Goal: Task Accomplishment & Management: Manage account settings

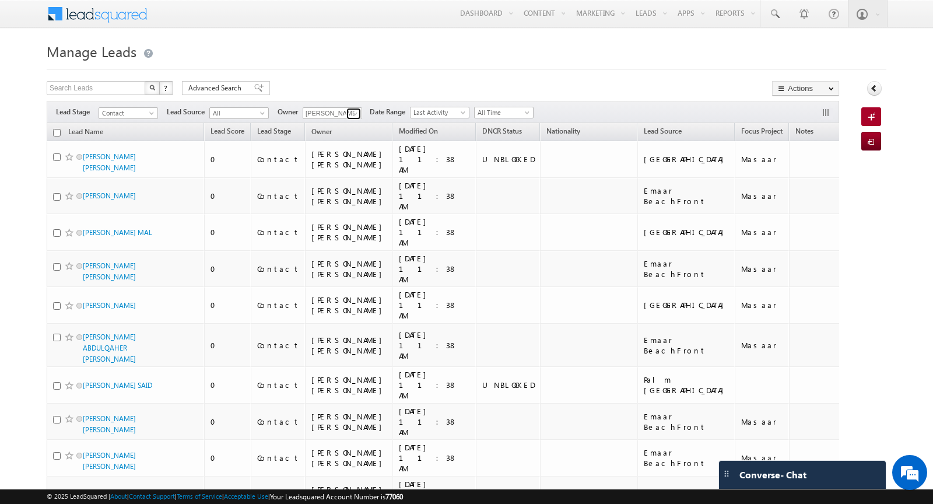
click at [347, 111] on link at bounding box center [354, 114] width 15 height 12
click at [349, 134] on span "Farooq.Kamarudeen@indglobal.ae" at bounding box center [359, 134] width 105 height 9
type input "Farooq Kamarudeen"
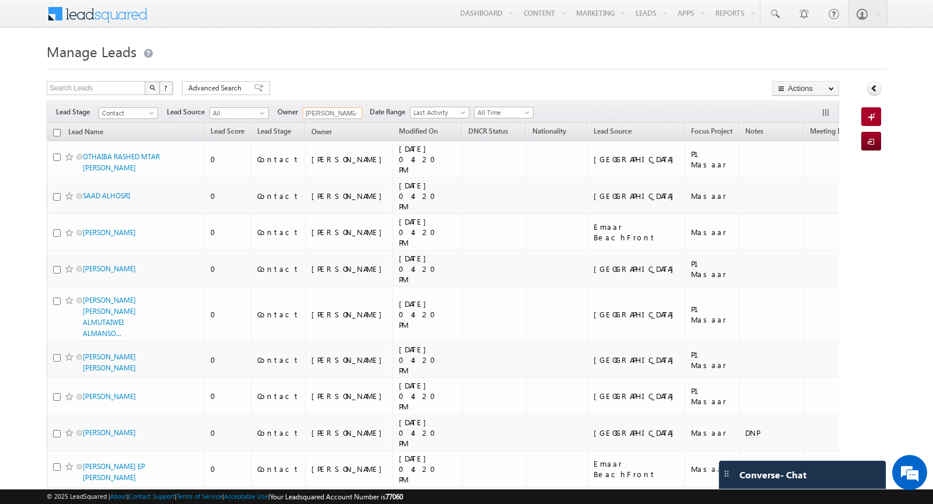
click at [55, 131] on input "checkbox" at bounding box center [57, 133] width 8 height 8
checkbox input "true"
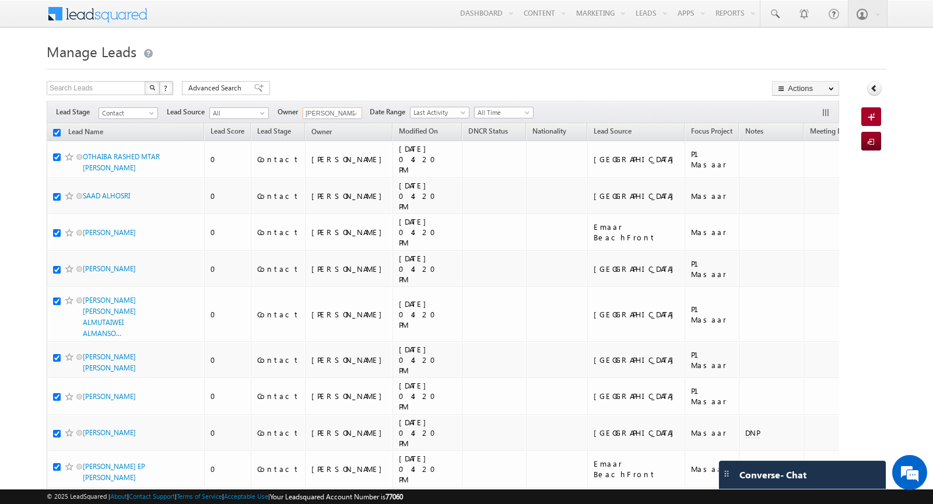
checkbox input "true"
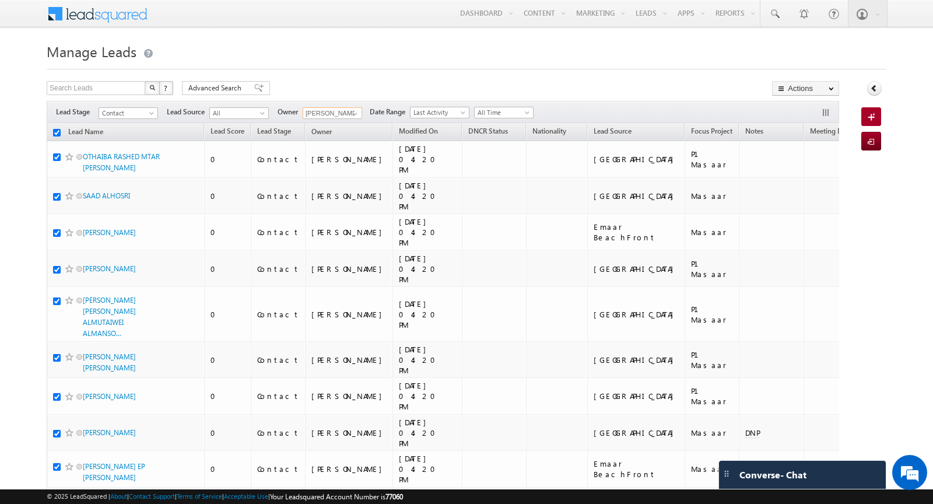
checkbox input "true"
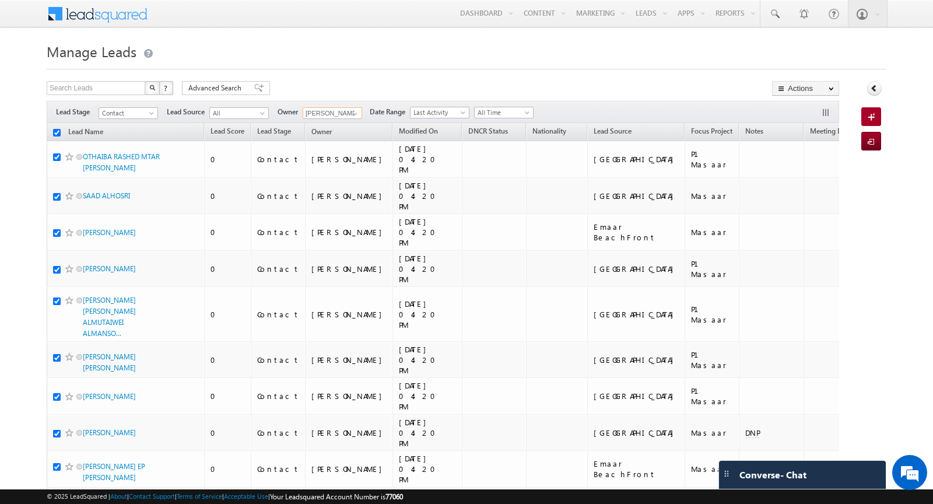
checkbox input "true"
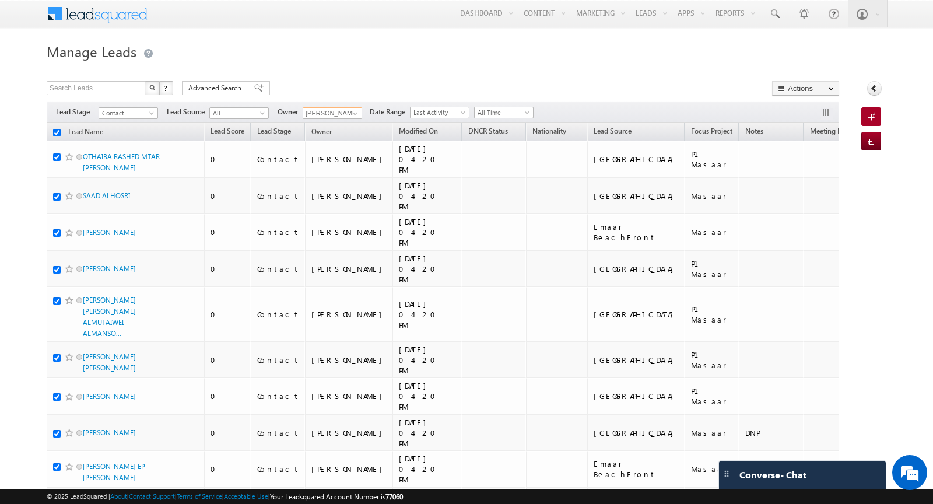
checkbox input "true"
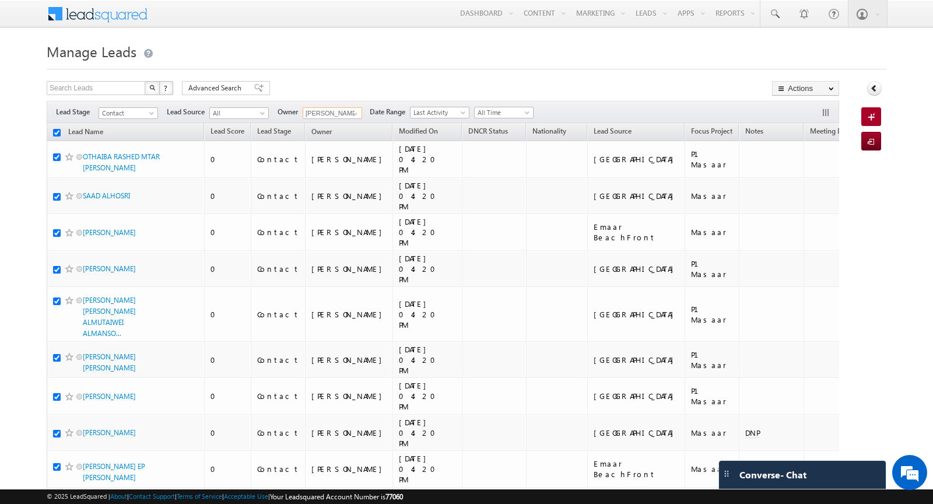
checkbox input "true"
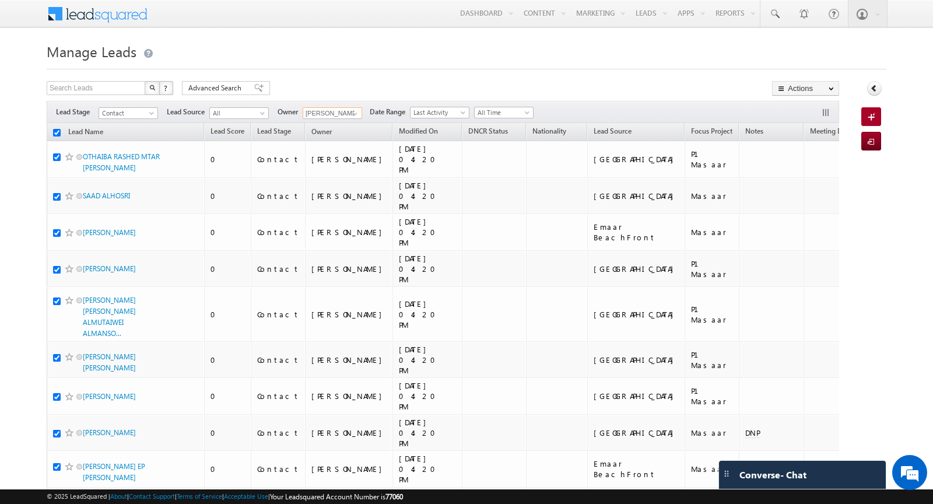
checkbox input "true"
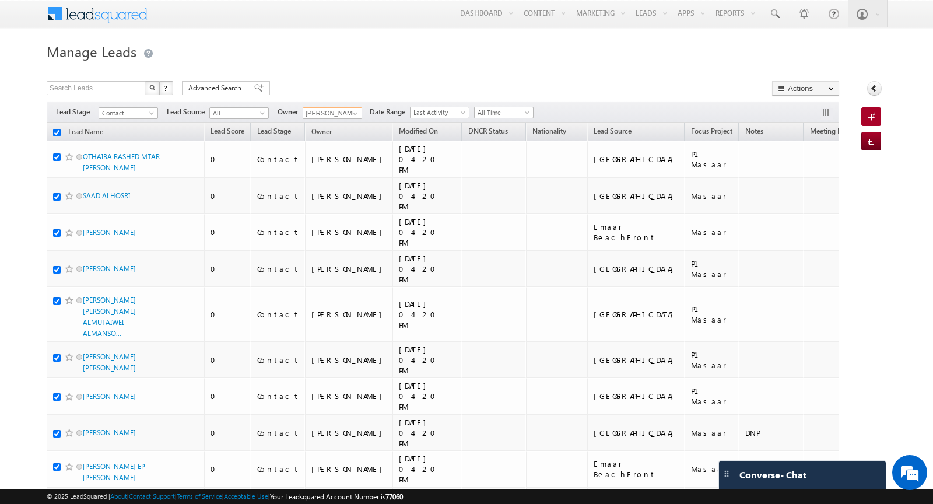
checkbox input "true"
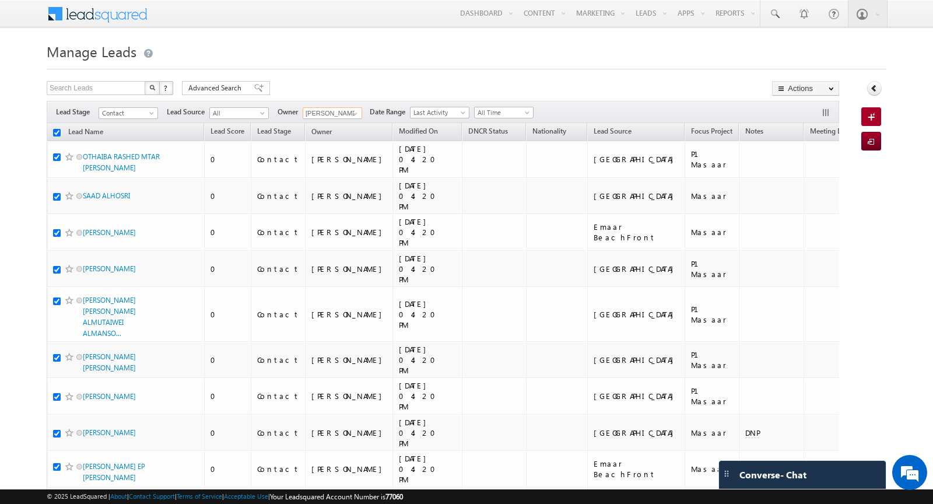
checkbox input "true"
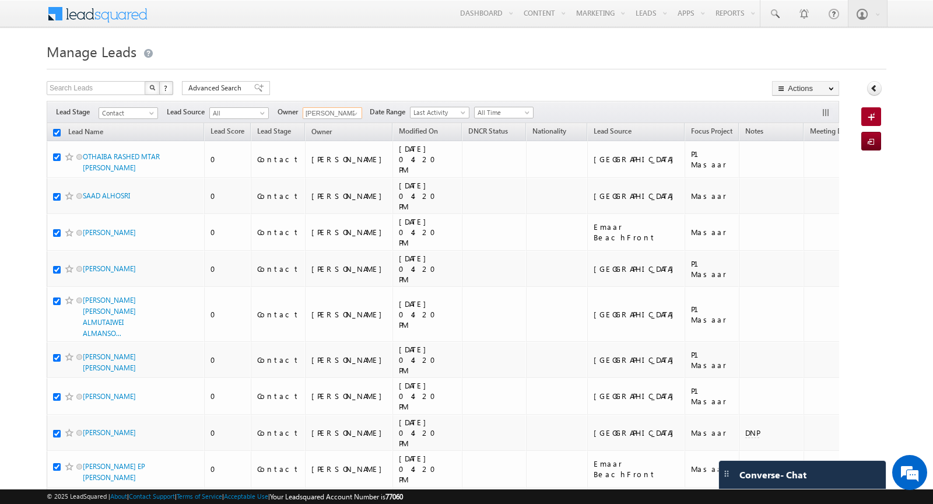
checkbox input "true"
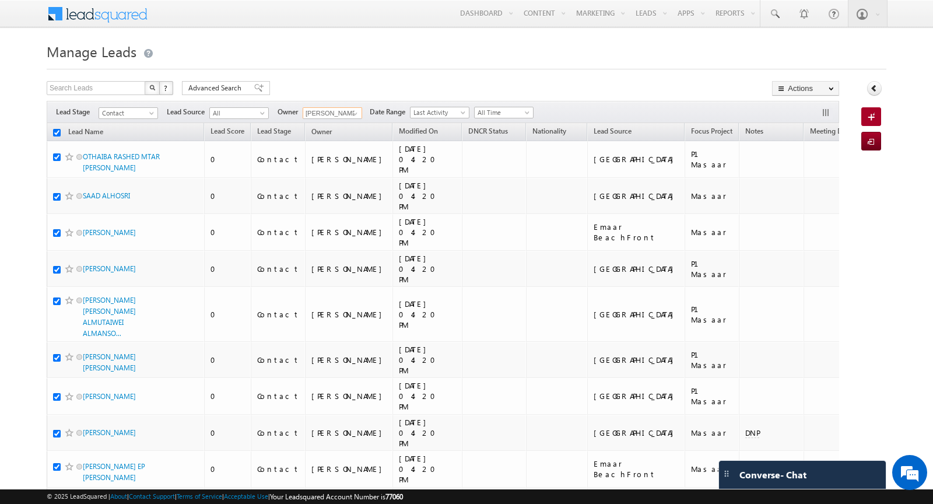
checkbox input "true"
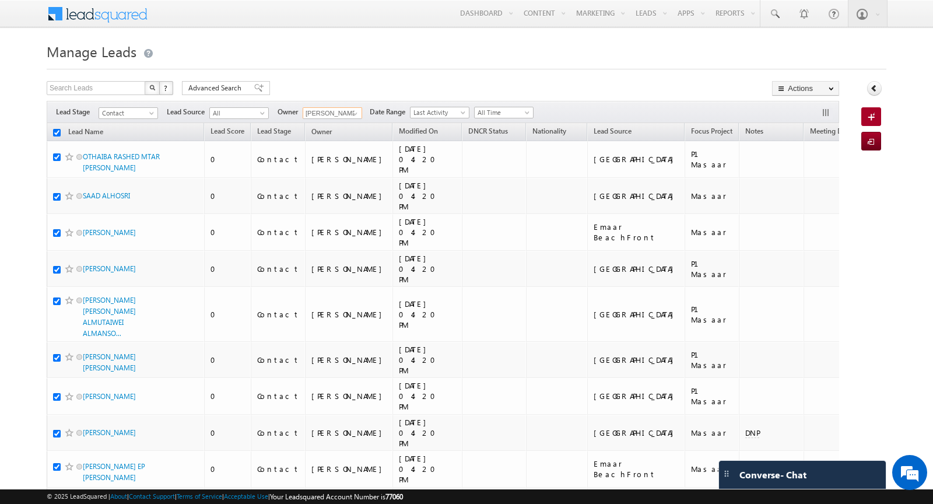
checkbox input "true"
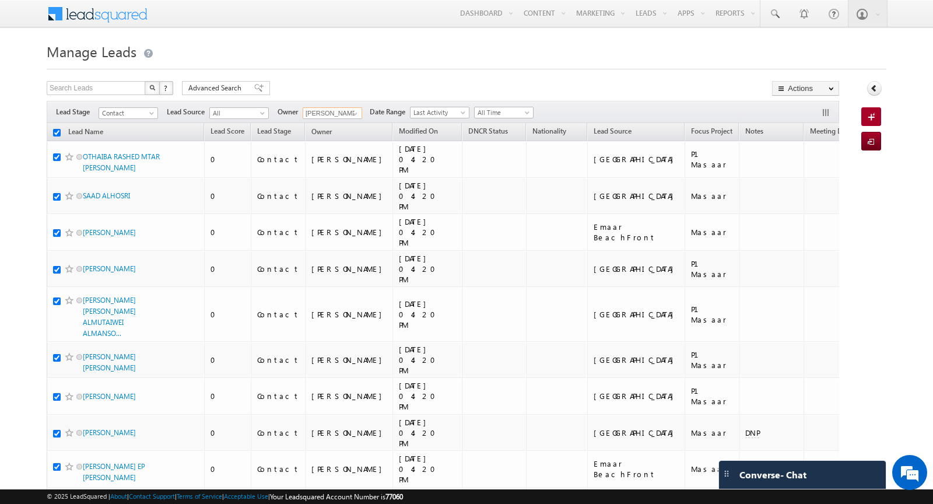
checkbox input "true"
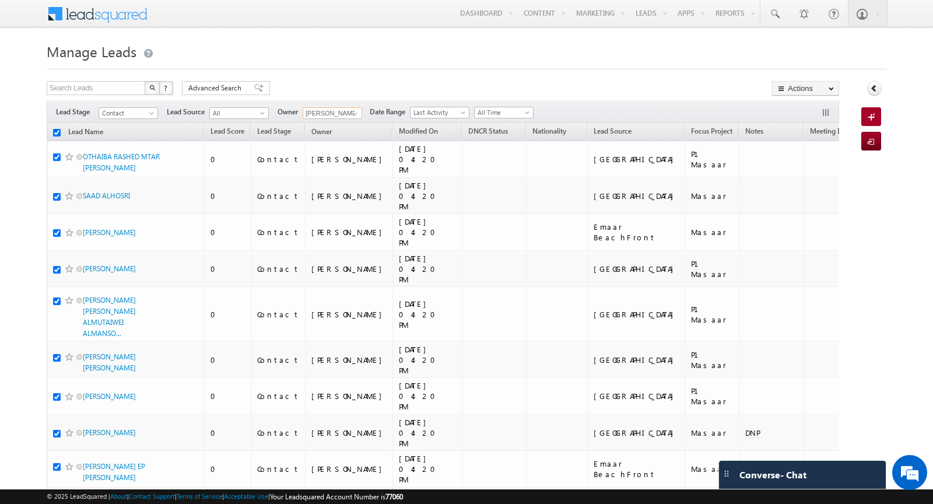
checkbox input "true"
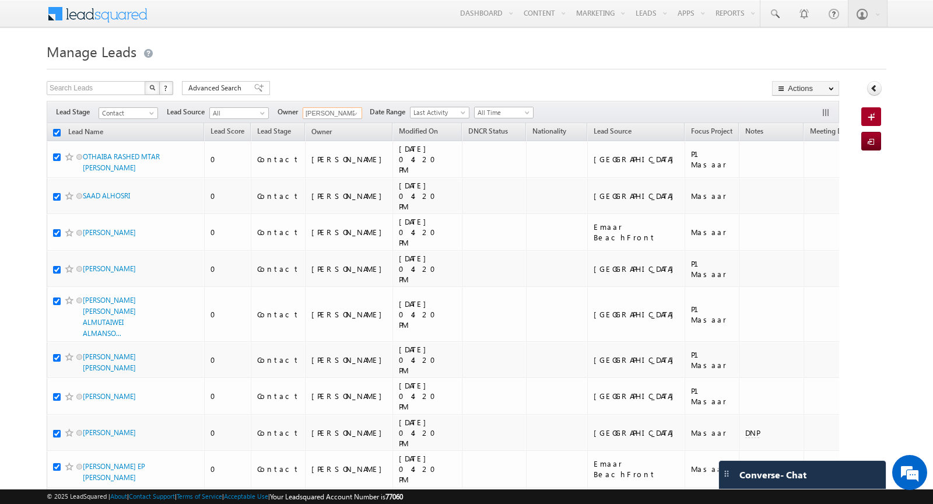
checkbox input "true"
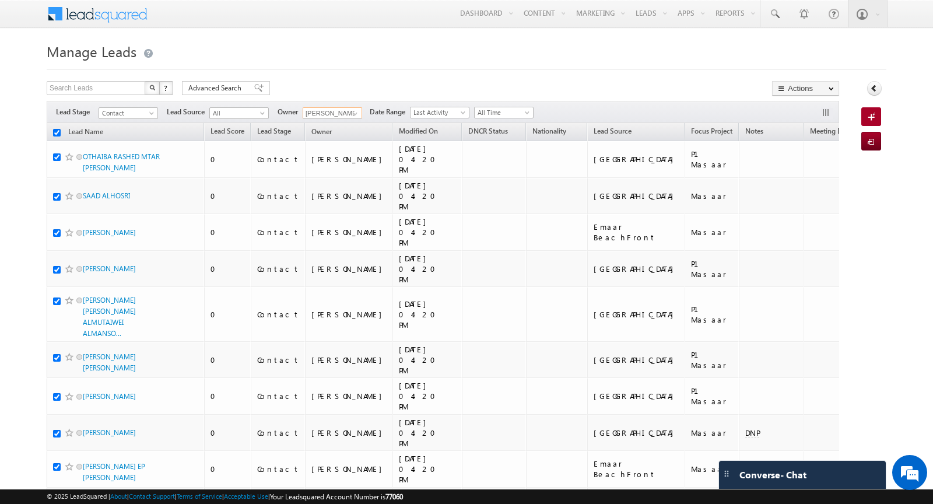
checkbox input "true"
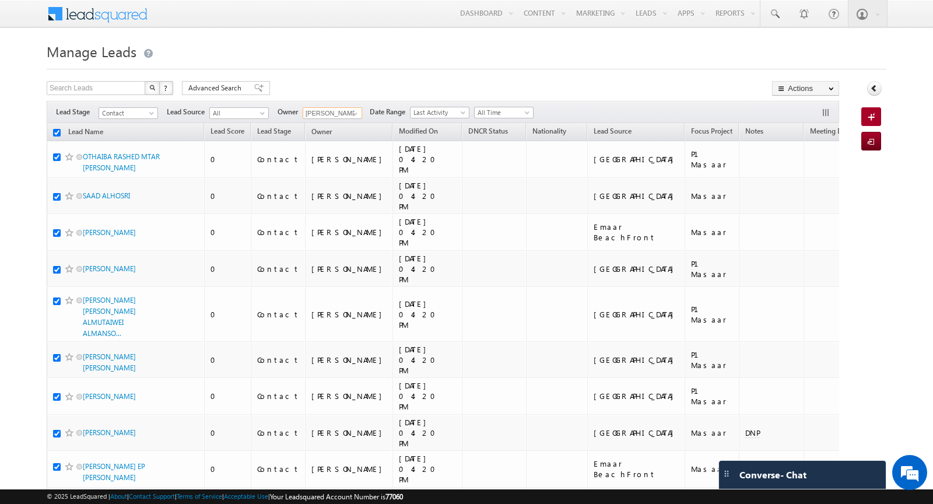
checkbox input "true"
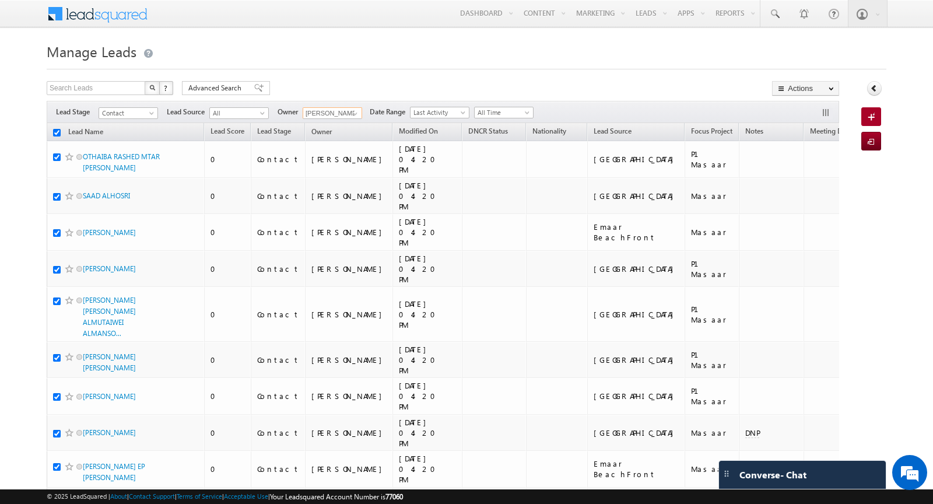
checkbox input "true"
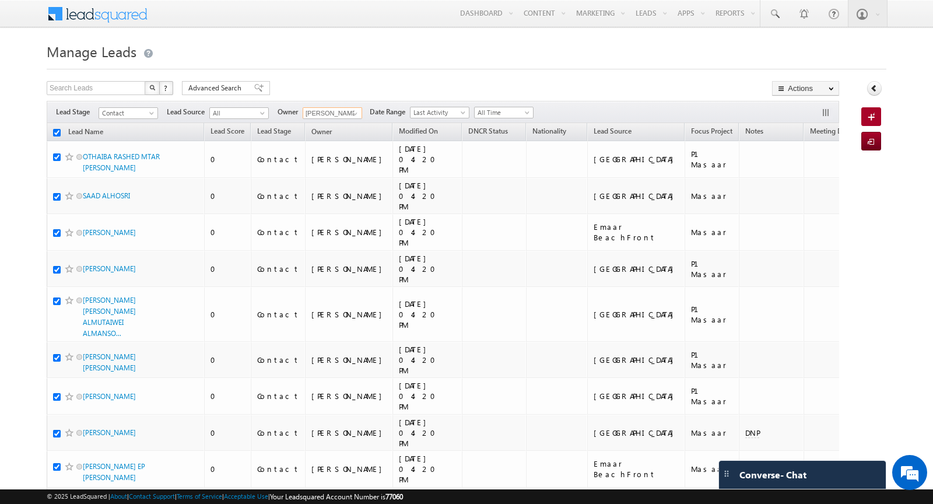
checkbox input "true"
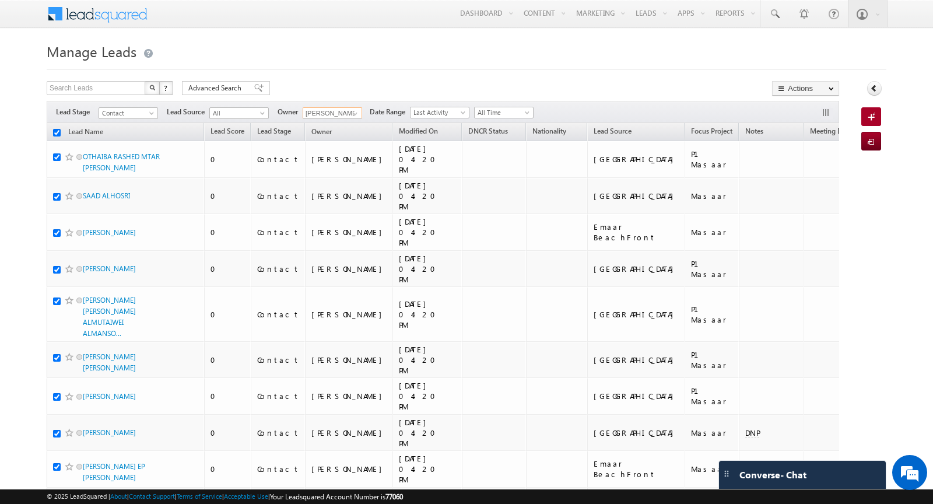
checkbox input "true"
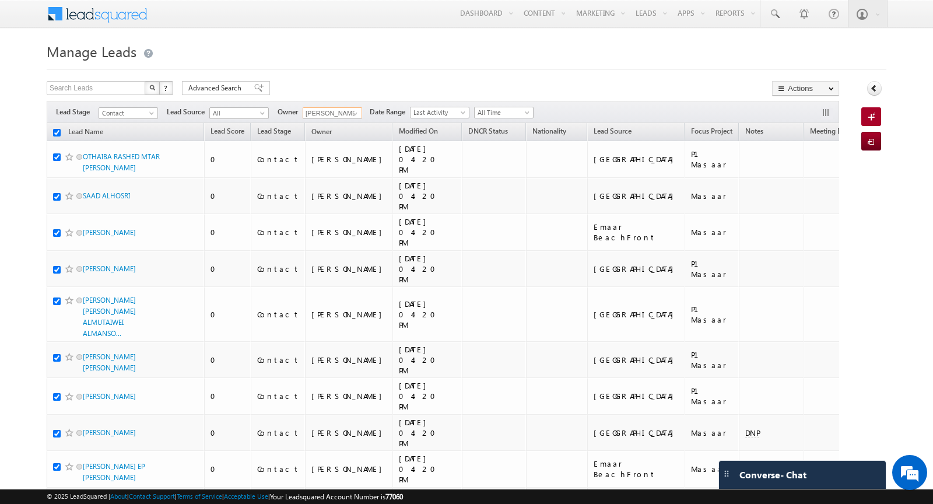
checkbox input "true"
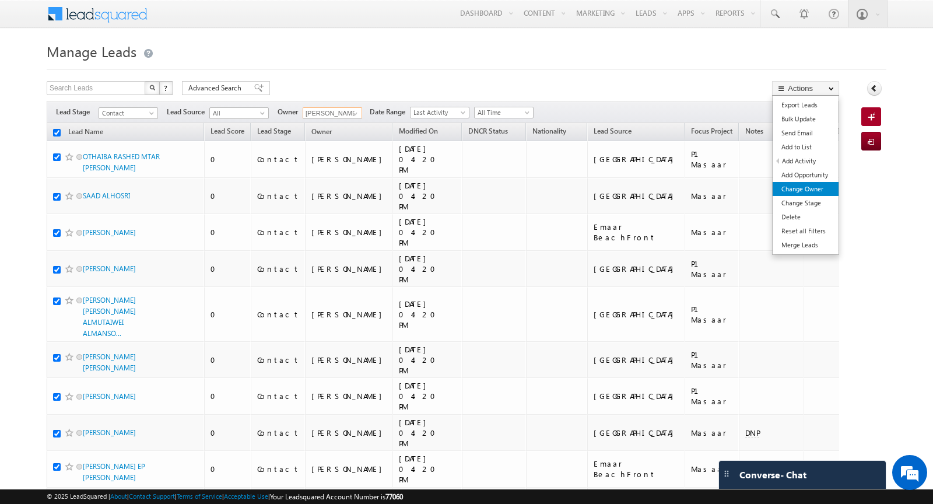
type input "Farooq Kamarudeen"
click at [815, 190] on link "Change Owner" at bounding box center [806, 189] width 66 height 14
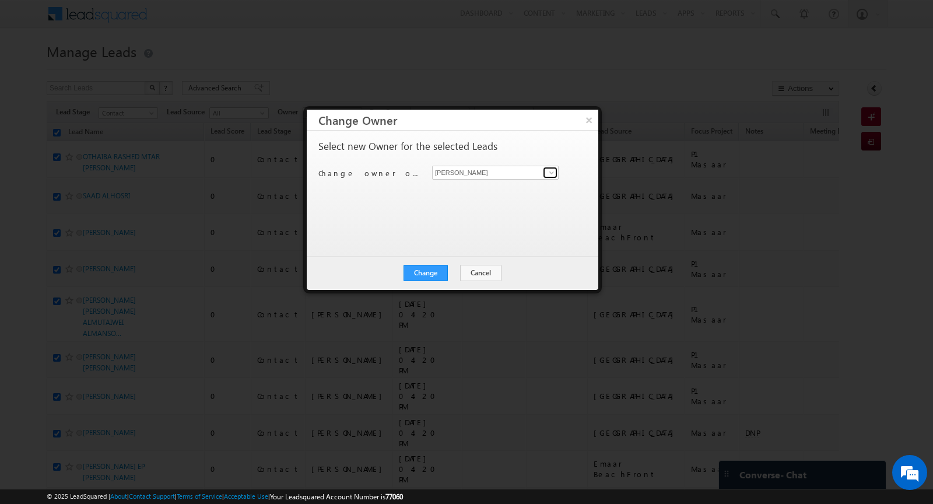
click at [545, 173] on link at bounding box center [550, 173] width 15 height 12
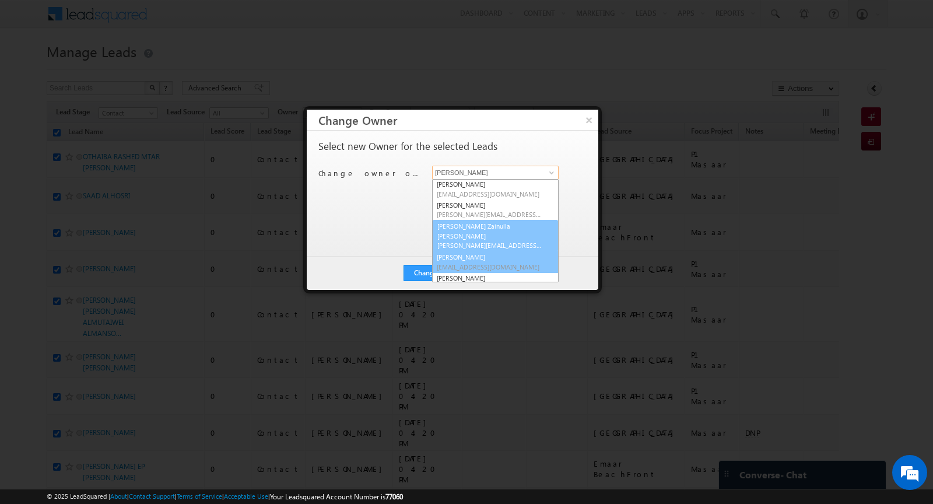
scroll to position [249, 0]
click at [483, 241] on span "syed.zainullahaque@indglobal.ae" at bounding box center [489, 245] width 105 height 9
type input "Syed Zainulla Haque"
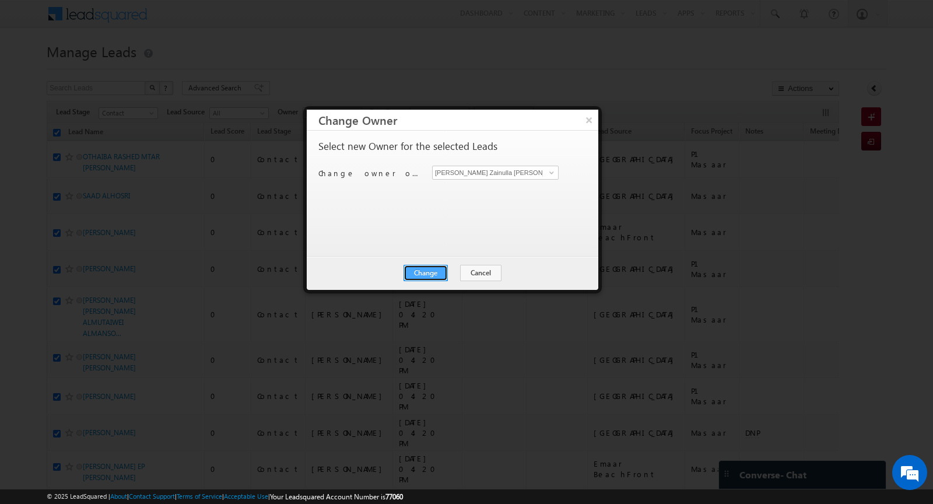
click at [431, 268] on button "Change" at bounding box center [426, 273] width 44 height 16
click at [458, 272] on button "Close" at bounding box center [454, 273] width 37 height 16
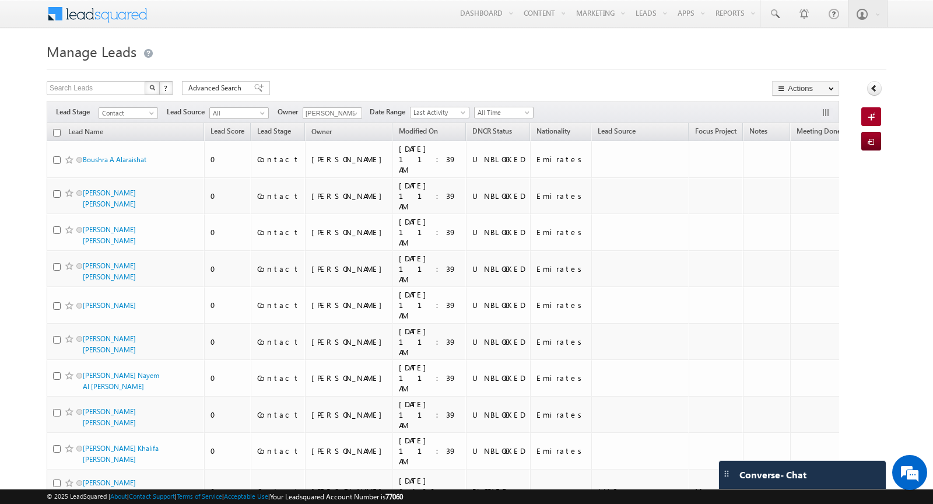
click at [56, 132] on input "checkbox" at bounding box center [57, 133] width 8 height 8
checkbox input "true"
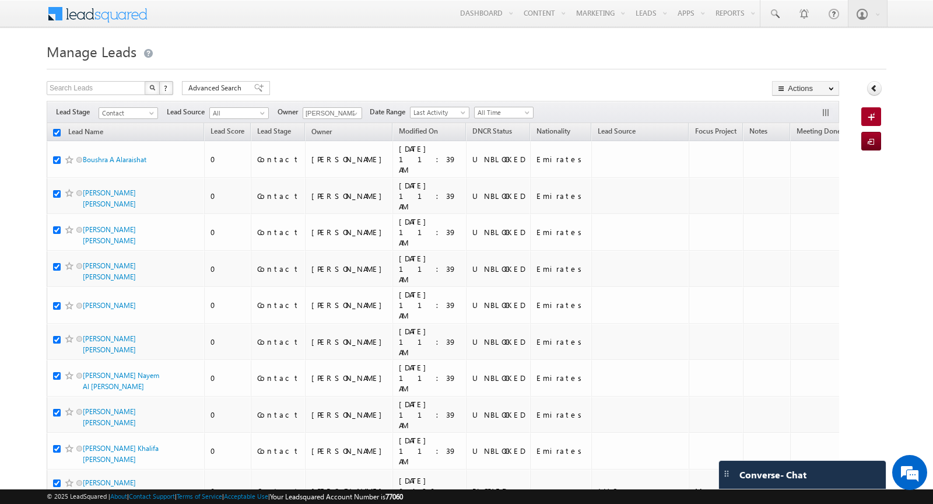
checkbox input "true"
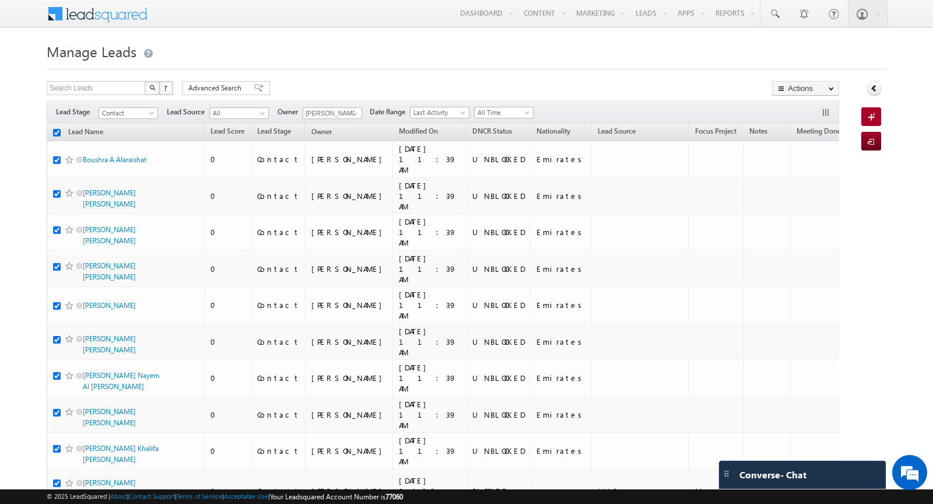
checkbox input "true"
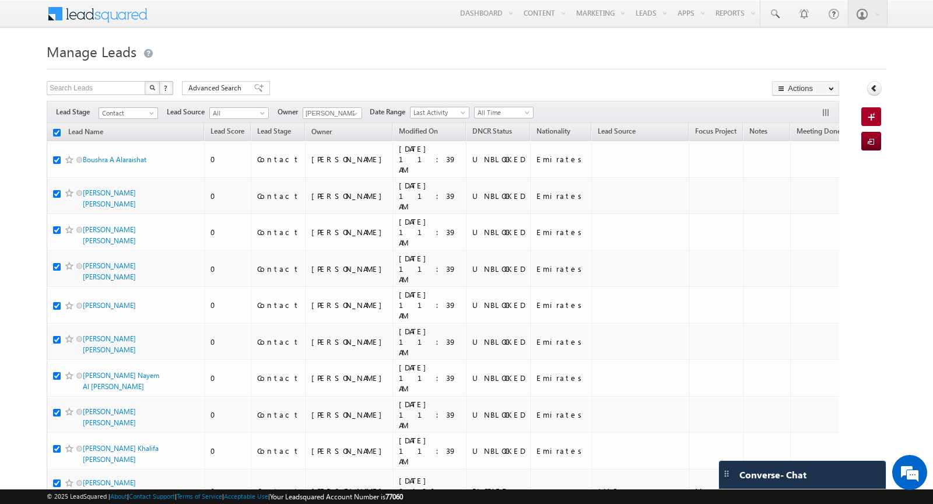
checkbox input "true"
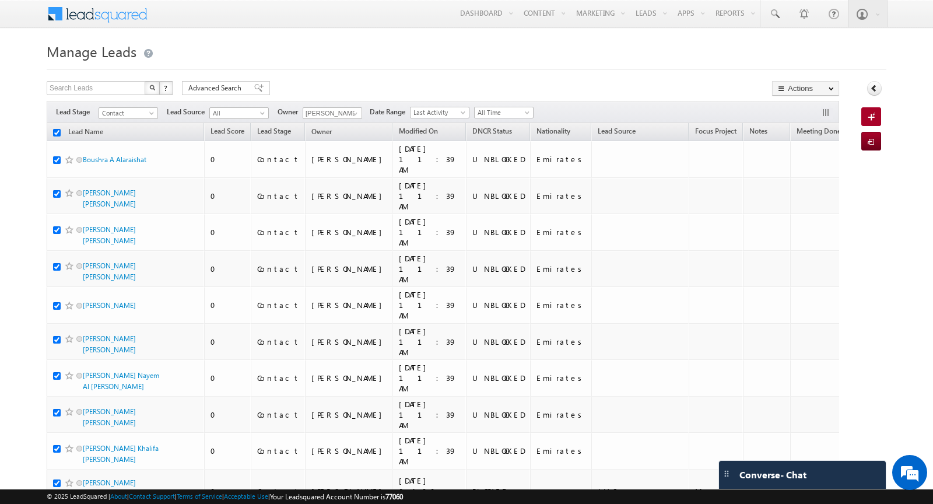
checkbox input "true"
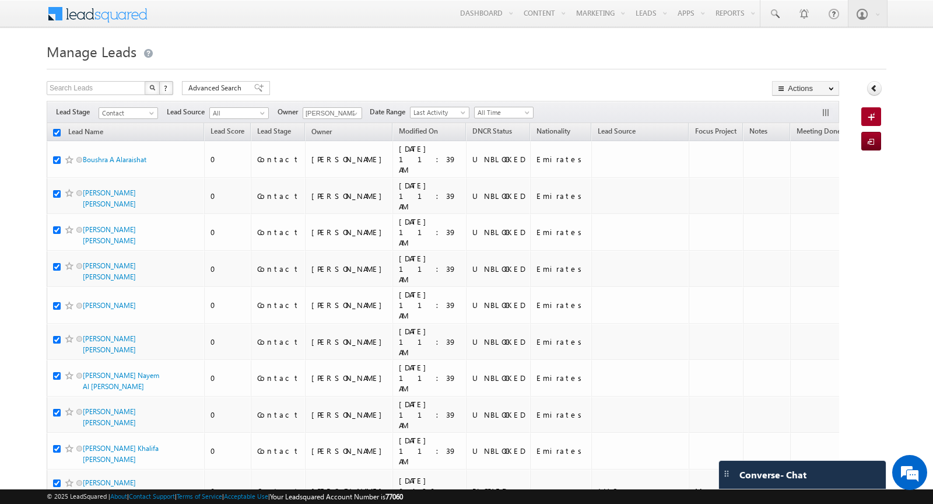
checkbox input "true"
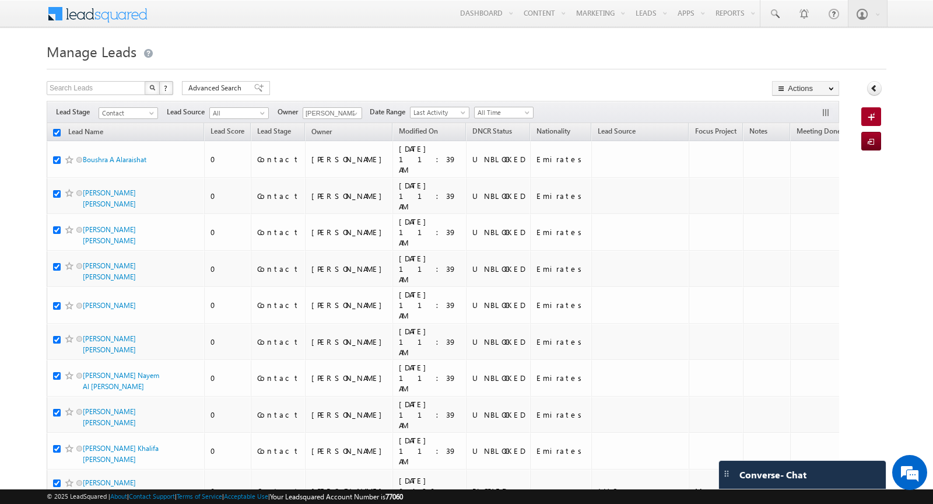
checkbox input "true"
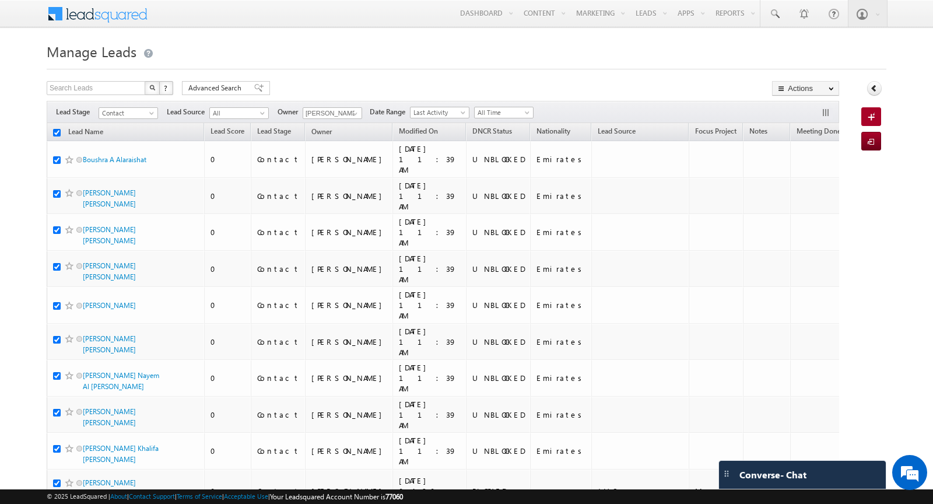
checkbox input "true"
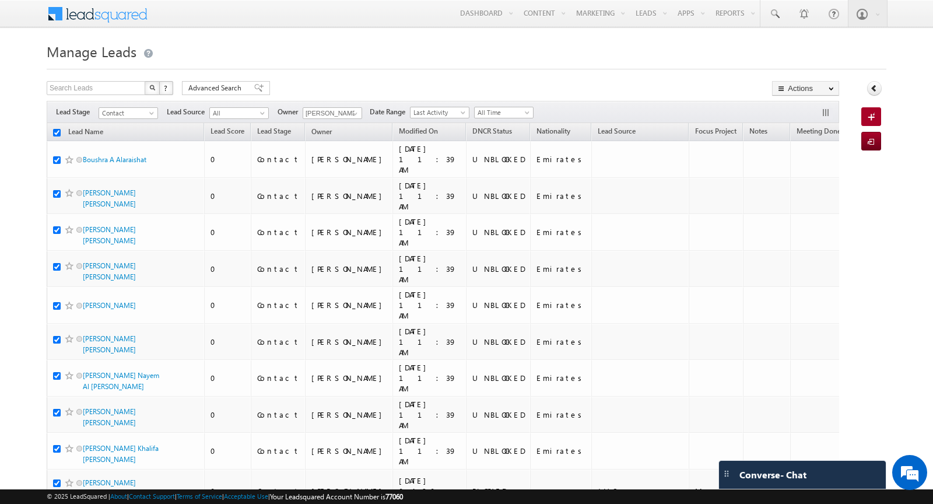
checkbox input "true"
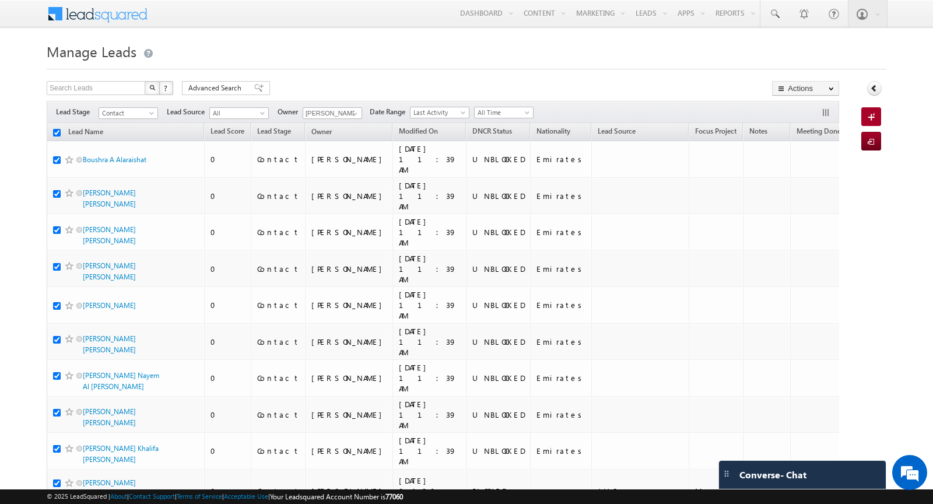
checkbox input "true"
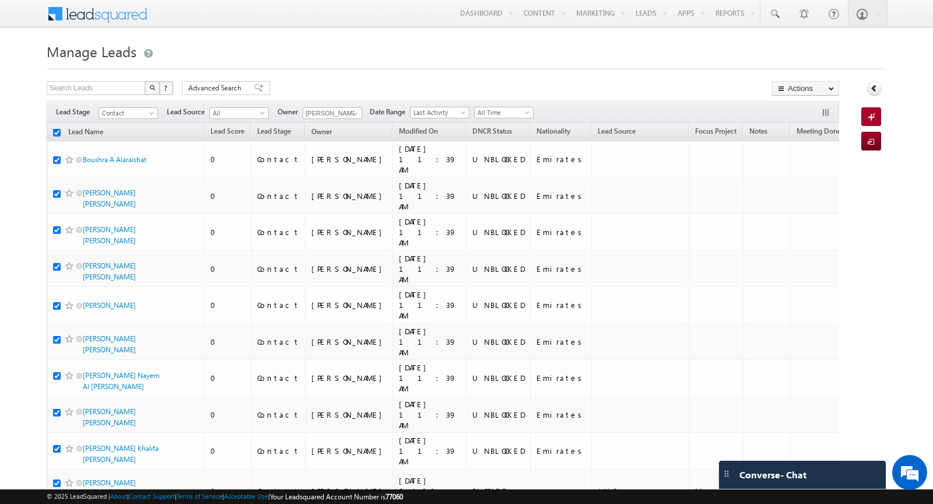
checkbox input "true"
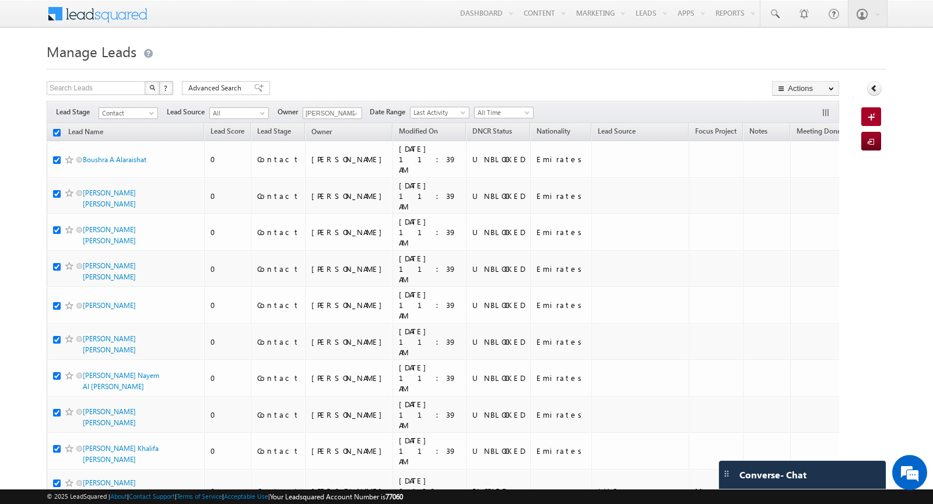
checkbox input "true"
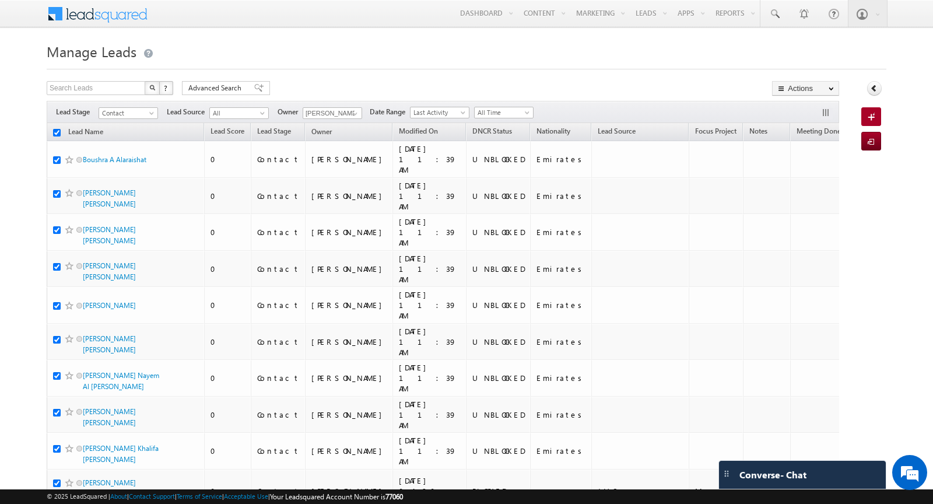
checkbox input "true"
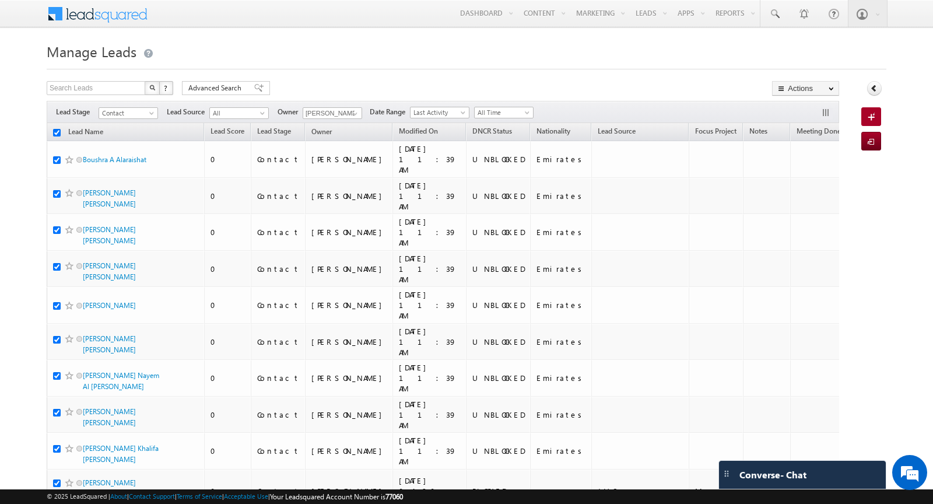
checkbox input "true"
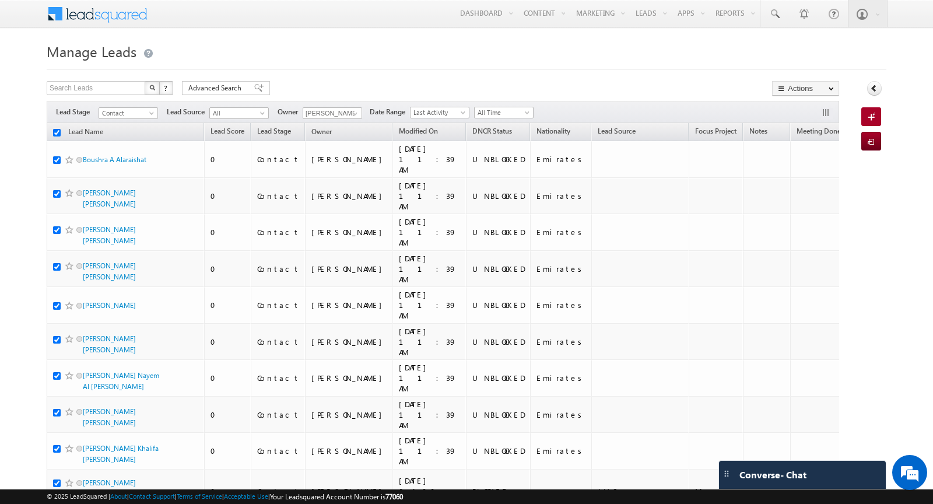
checkbox input "true"
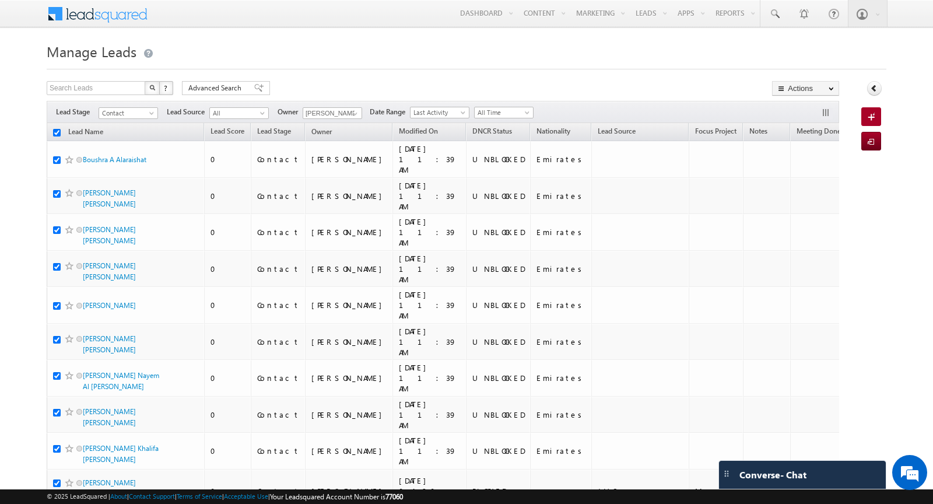
checkbox input "true"
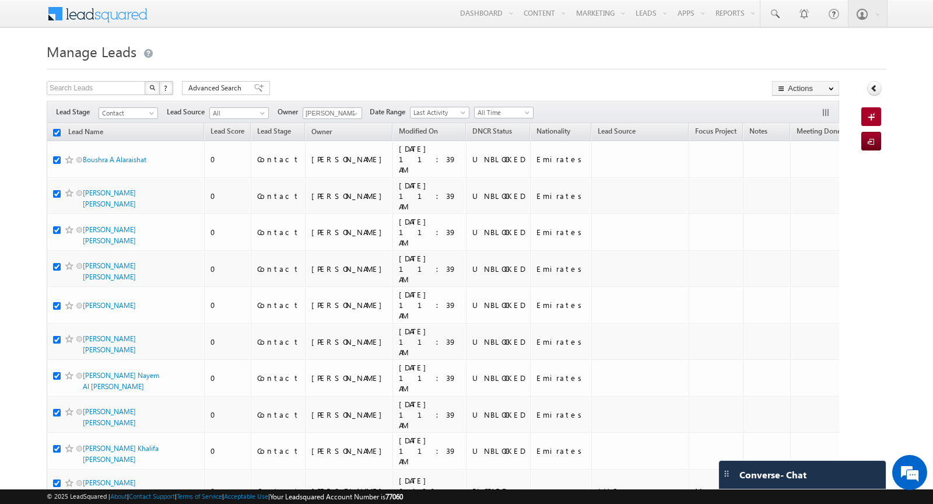
checkbox input "true"
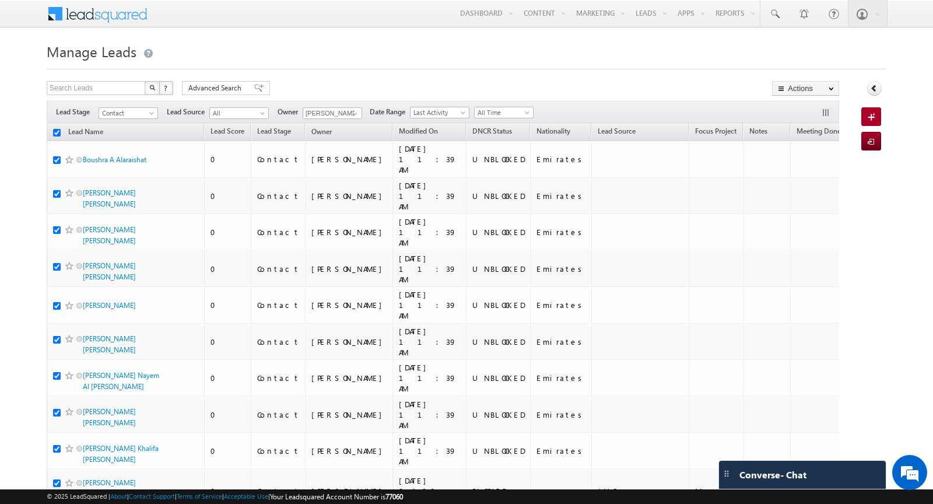
checkbox input "true"
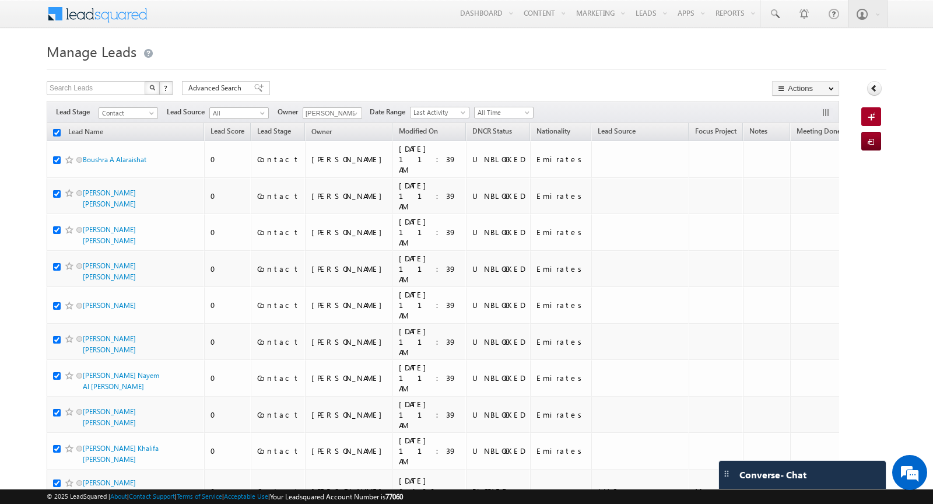
checkbox input "true"
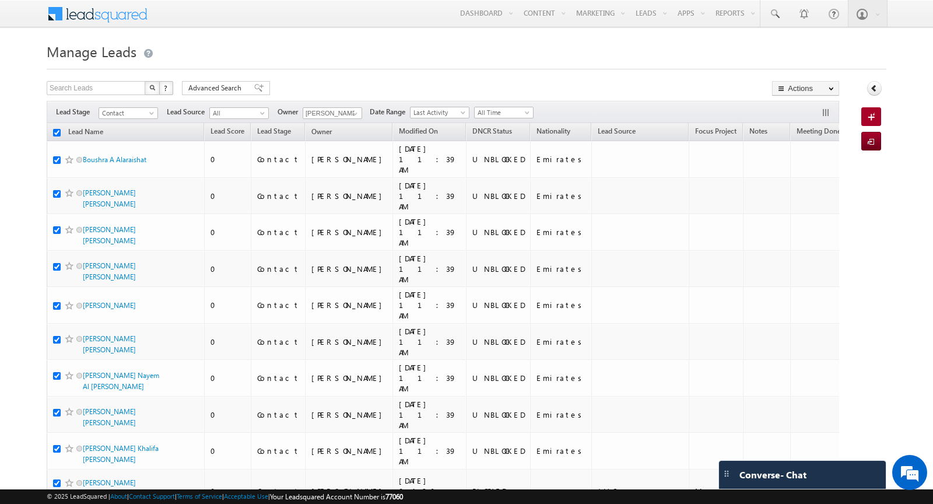
checkbox input "true"
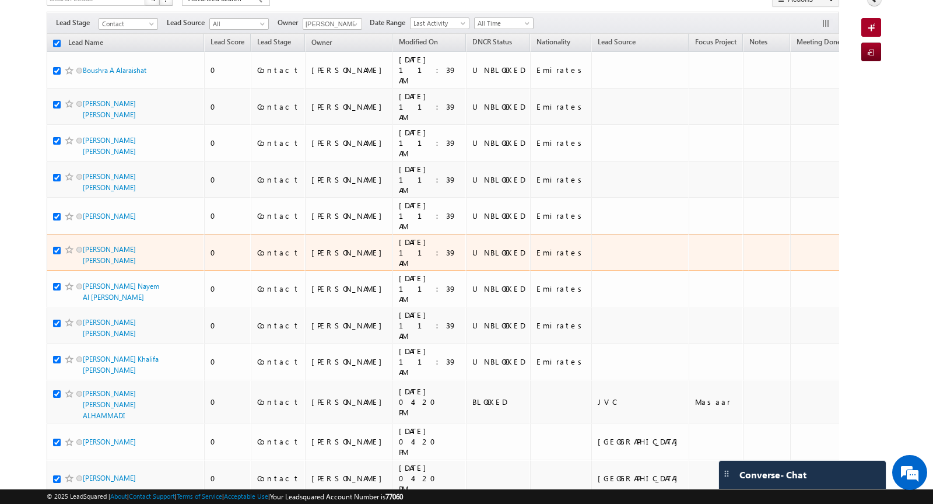
scroll to position [0, 0]
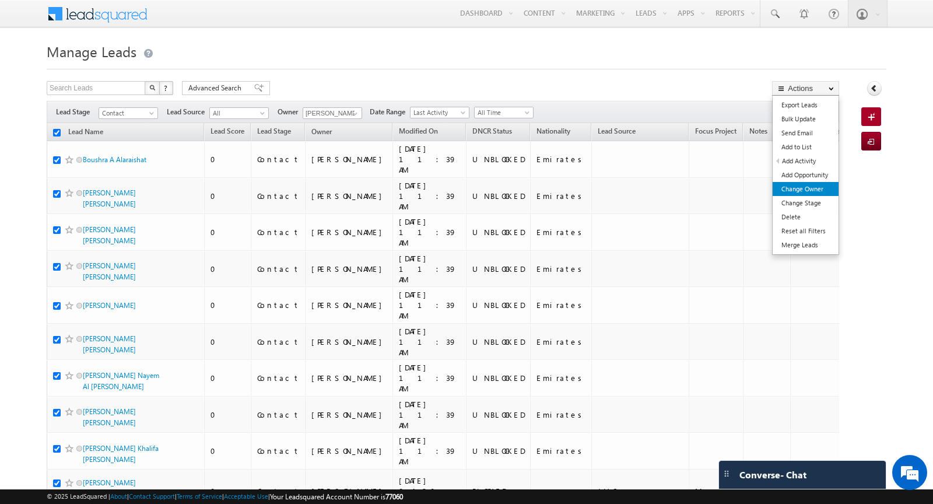
click at [809, 192] on link "Change Owner" at bounding box center [806, 189] width 66 height 14
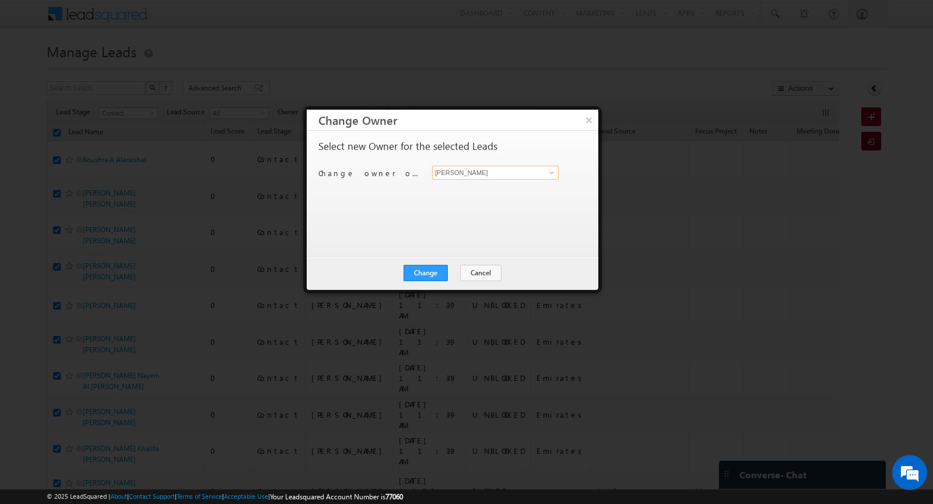
click at [512, 173] on input "[PERSON_NAME]" at bounding box center [495, 173] width 127 height 14
click at [495, 200] on span "syed.zainullahaque@indglobal.ae" at bounding box center [489, 204] width 105 height 9
click at [424, 277] on button "Change" at bounding box center [426, 273] width 44 height 16
click at [457, 279] on button "Close" at bounding box center [454, 273] width 37 height 16
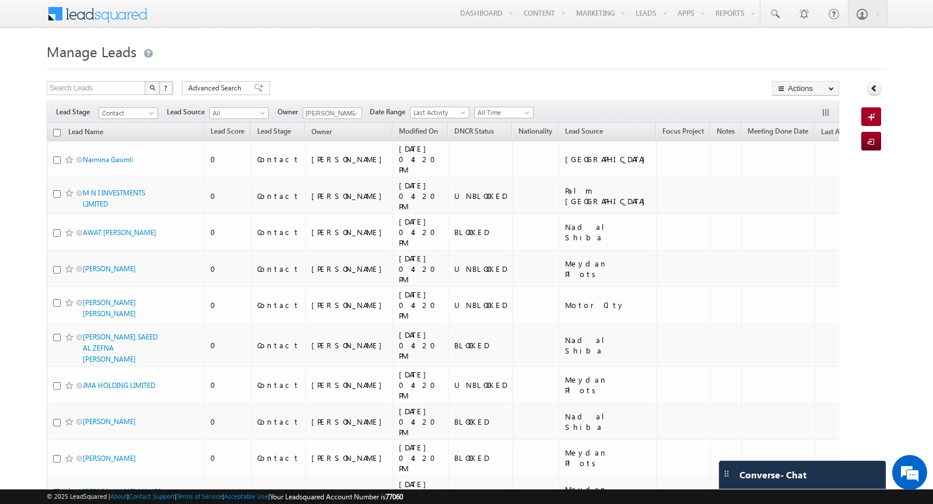
click at [57, 133] on input "checkbox" at bounding box center [57, 133] width 8 height 8
click at [142, 113] on span "Contact" at bounding box center [126, 113] width 55 height 11
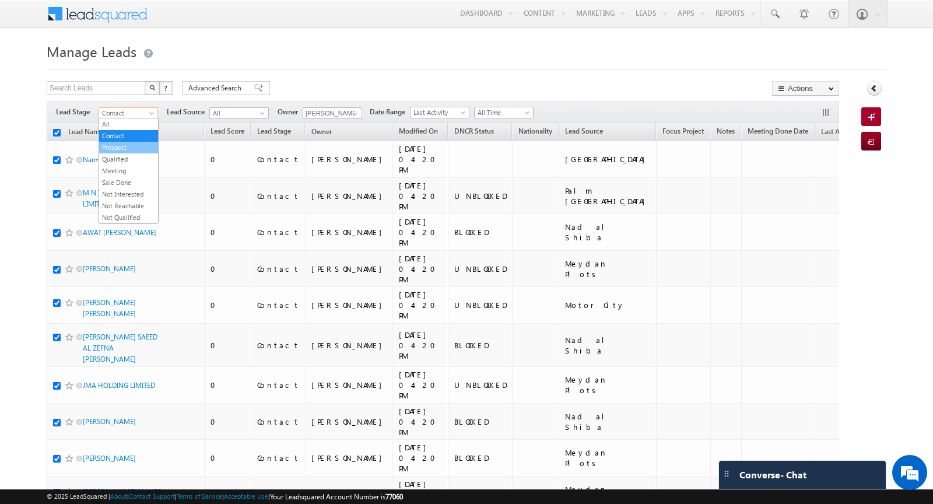
click at [135, 145] on link "Prospect" at bounding box center [128, 147] width 59 height 11
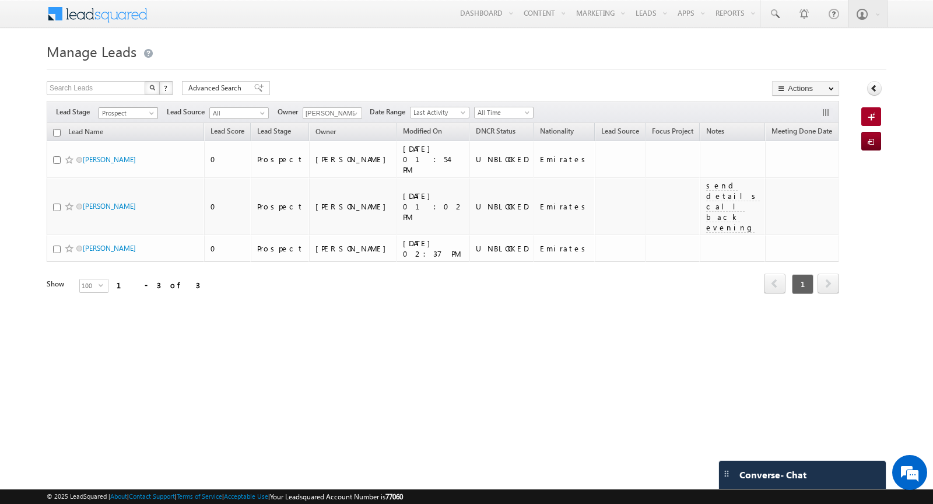
click at [144, 110] on span "Prospect" at bounding box center [126, 113] width 55 height 11
click at [124, 156] on link "Qualified" at bounding box center [128, 159] width 59 height 11
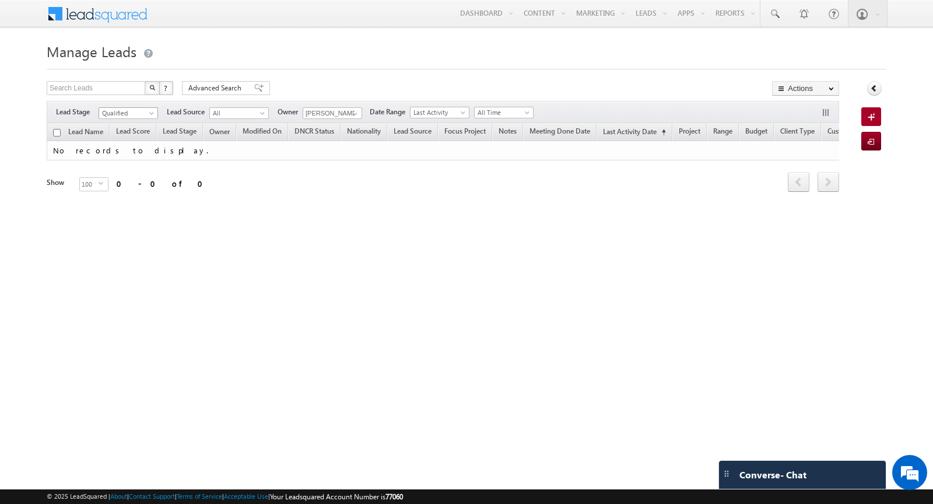
click at [146, 112] on span "Qualified" at bounding box center [126, 113] width 55 height 11
click at [132, 131] on link "Contact" at bounding box center [128, 136] width 59 height 11
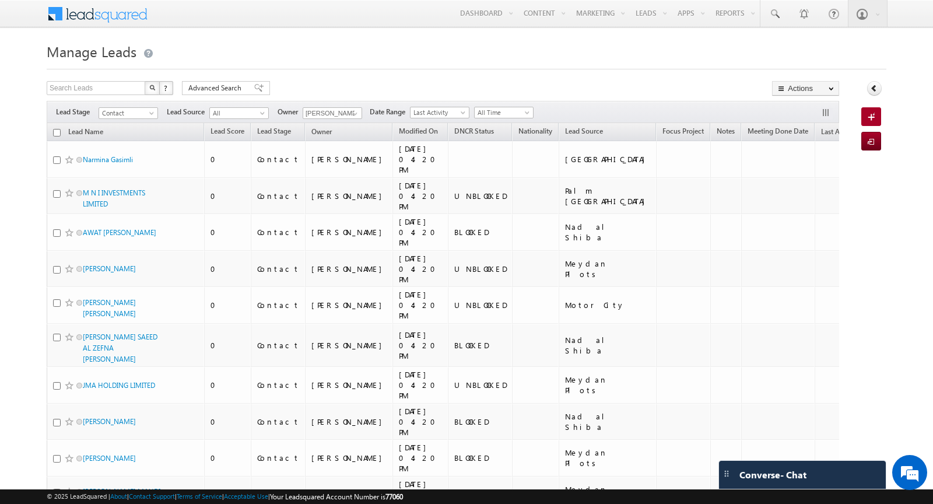
click at [56, 134] on input "checkbox" at bounding box center [57, 133] width 8 height 8
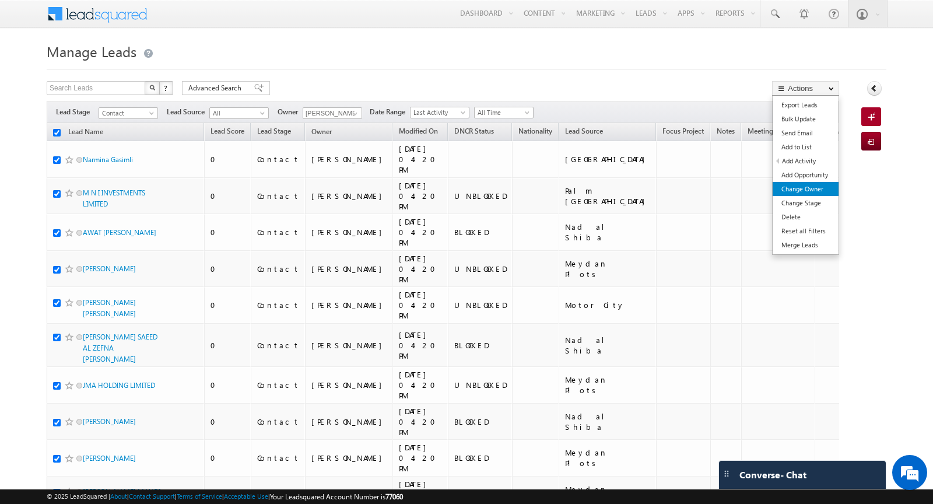
click at [814, 193] on link "Change Owner" at bounding box center [806, 189] width 66 height 14
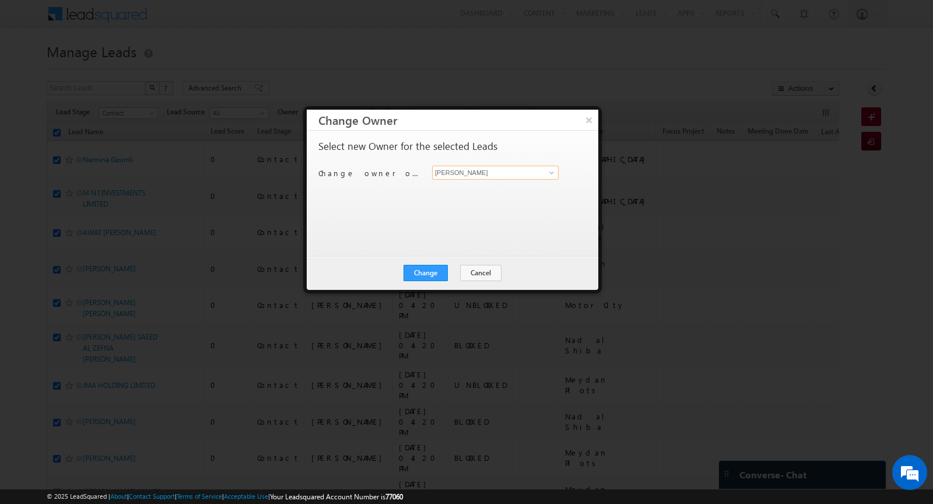
click at [484, 174] on input "[PERSON_NAME]" at bounding box center [495, 173] width 127 height 14
click at [456, 188] on link "Syed Zainulla Haque syed.zainullahaque@indglobal.ae" at bounding box center [495, 195] width 127 height 32
click at [423, 269] on button "Change" at bounding box center [426, 273] width 44 height 16
click at [463, 271] on button "Close" at bounding box center [454, 273] width 37 height 16
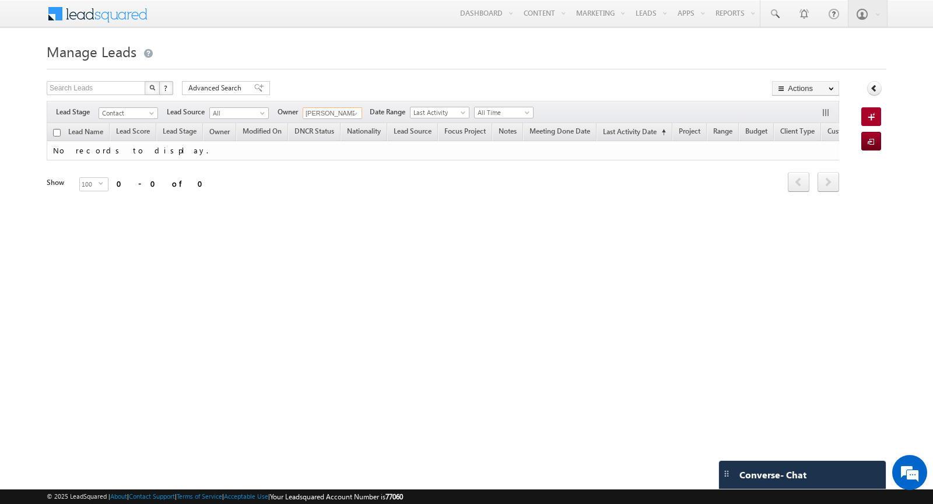
click at [343, 114] on input "Farooq Kamarudeen" at bounding box center [333, 113] width 60 height 12
click at [340, 125] on link "Dinesh kumar pandey Dineshkumar.pandey@indglobal.ae" at bounding box center [361, 129] width 117 height 22
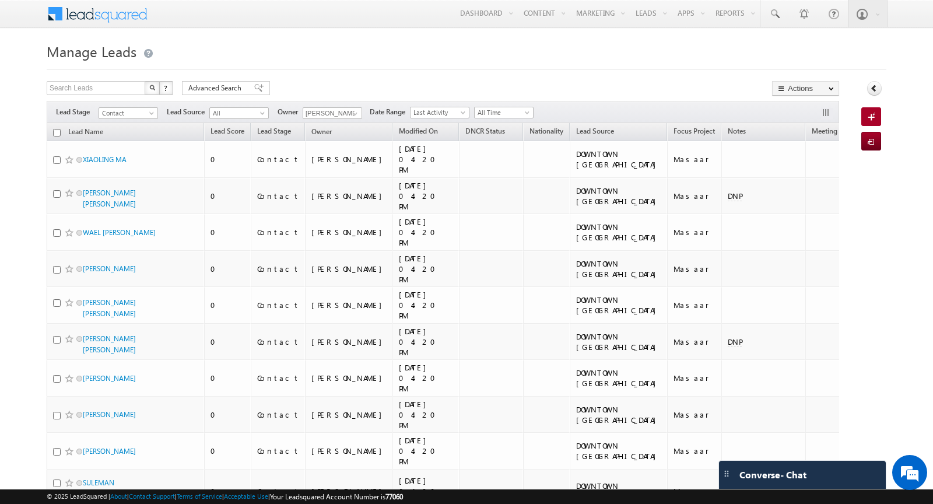
click at [136, 118] on div "Filters Lead Stage All Contact Prospect Qualified Meeting Sale Done Not Interes…" at bounding box center [443, 112] width 793 height 22
click at [144, 114] on span "Contact" at bounding box center [126, 113] width 55 height 11
click at [130, 145] on link "Prospect" at bounding box center [128, 147] width 59 height 11
